Goal: Find specific page/section

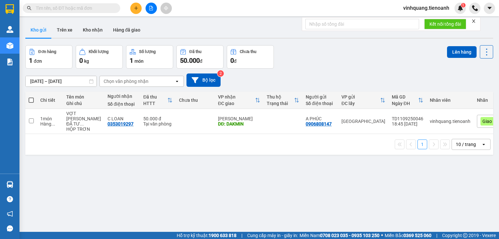
click at [474, 21] on icon "close" at bounding box center [474, 21] width 5 height 5
